Goal: Task Accomplishment & Management: Complete application form

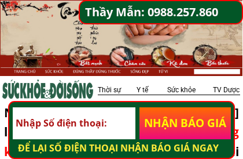
click at [201, 124] on p "NHẬN BÁO GIÁ" at bounding box center [184, 123] width 91 height 32
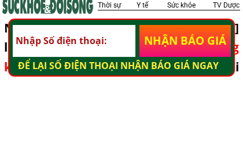
scroll to position [84, 0]
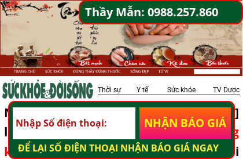
click at [126, 123] on input "tel" at bounding box center [74, 123] width 122 height 32
type input "0936366389"
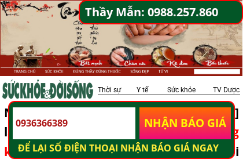
type input "0936366389"
click at [193, 120] on p "NHẬN BÁO GIÁ" at bounding box center [184, 123] width 91 height 32
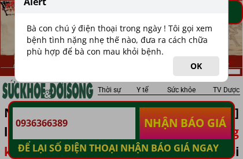
click at [207, 68] on button "OK" at bounding box center [196, 66] width 46 height 20
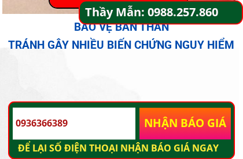
scroll to position [1175, 0]
